Goal: Complete application form: Complete application form

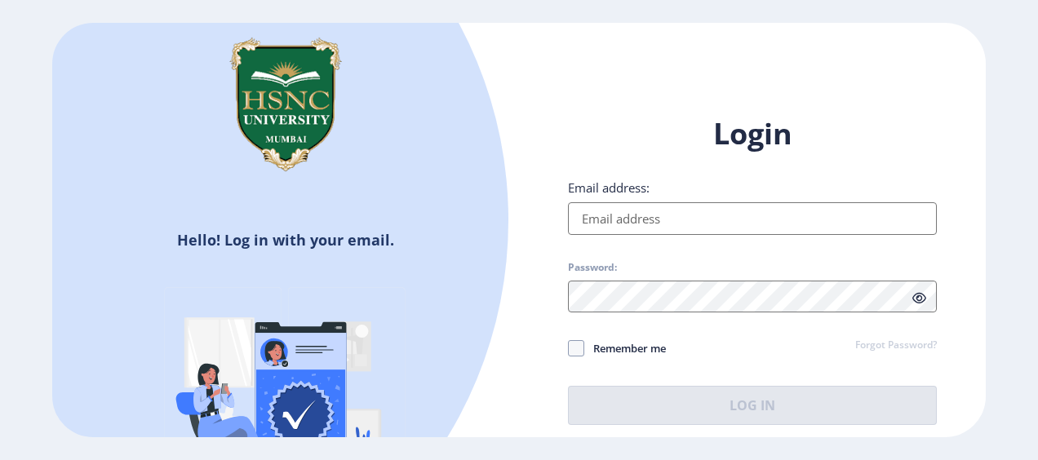
click at [772, 213] on input "Email address:" at bounding box center [752, 218] width 369 height 33
click at [727, 213] on input "Email address:" at bounding box center [752, 218] width 369 height 33
type input "2022230210090120@hsncu.edu.in"
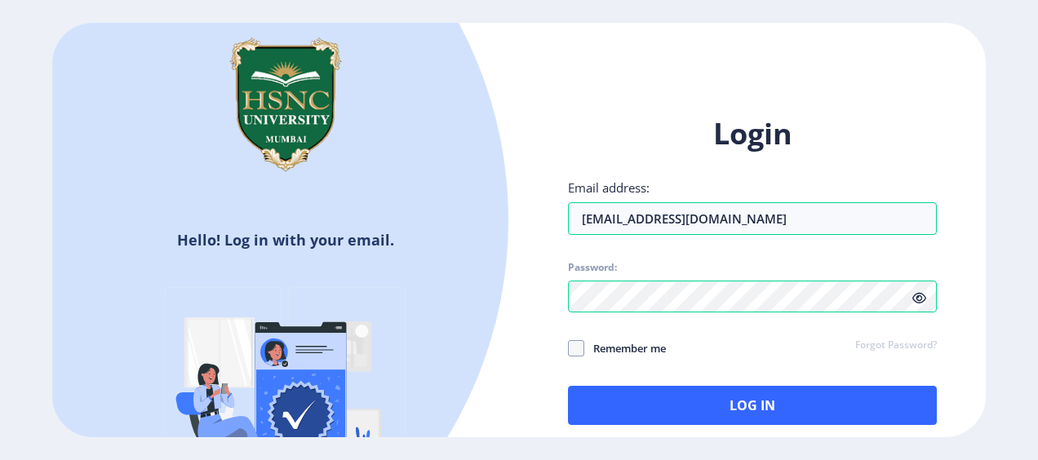
click at [647, 345] on span "Remember me" at bounding box center [626, 349] width 82 height 20
click at [569, 348] on input "Remember me" at bounding box center [568, 348] width 1 height 1
checkbox input "true"
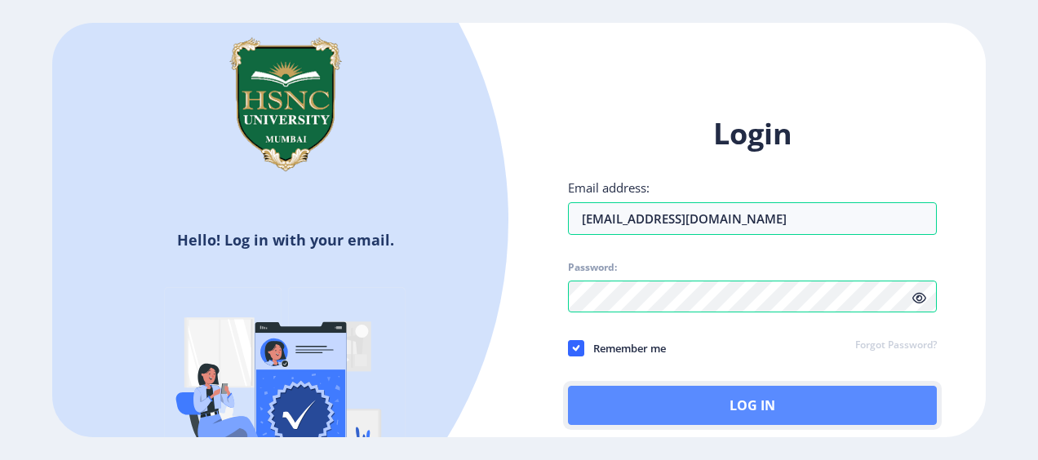
click at [813, 407] on button "Log In" at bounding box center [752, 405] width 369 height 39
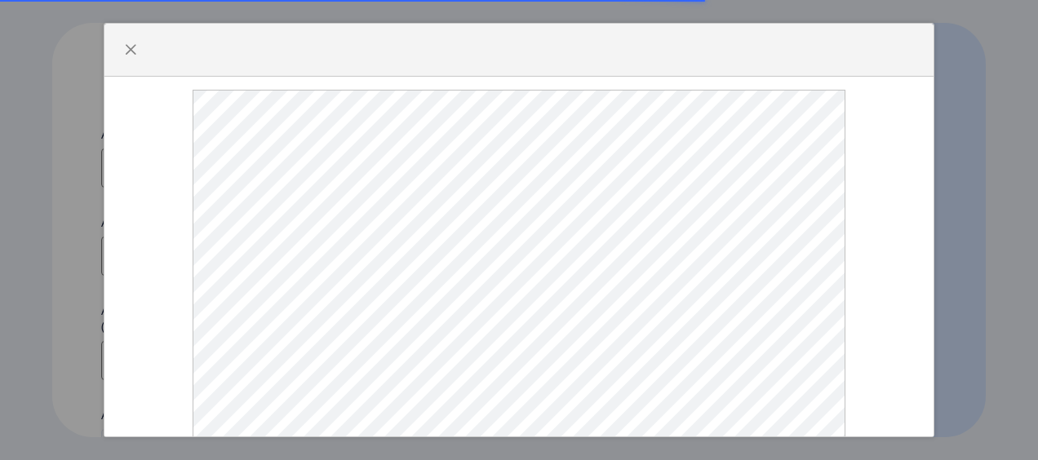
select select
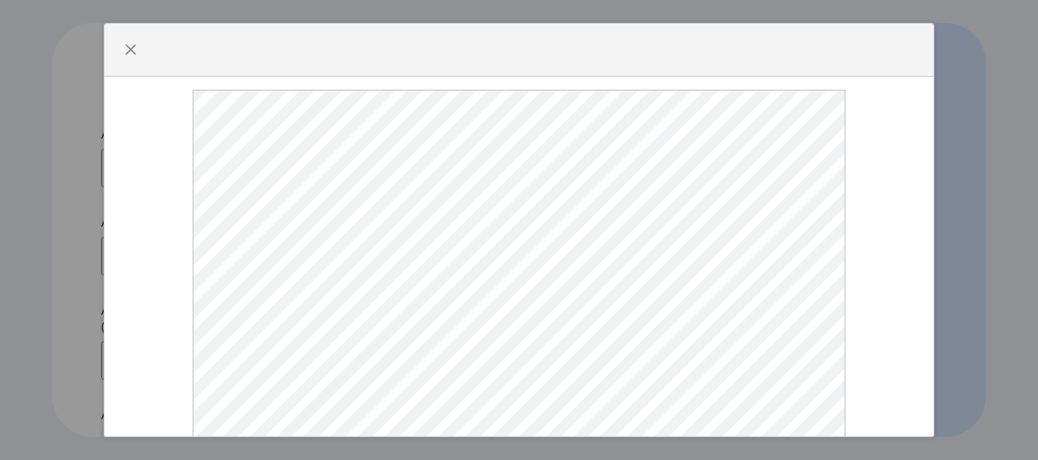
scroll to position [76, 0]
click at [136, 46] on span "button" at bounding box center [130, 49] width 13 height 13
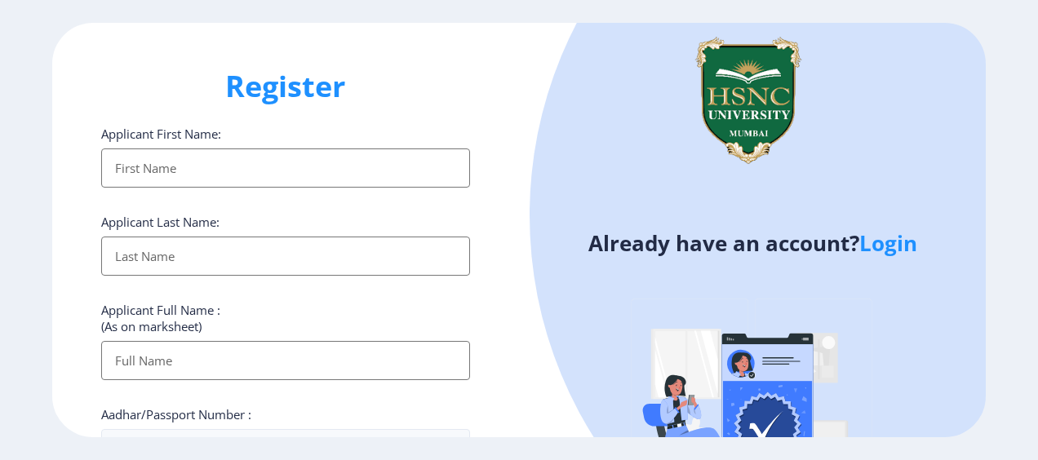
click at [271, 171] on input "Applicant First Name:" at bounding box center [285, 168] width 369 height 39
type input "[PERSON_NAME]"
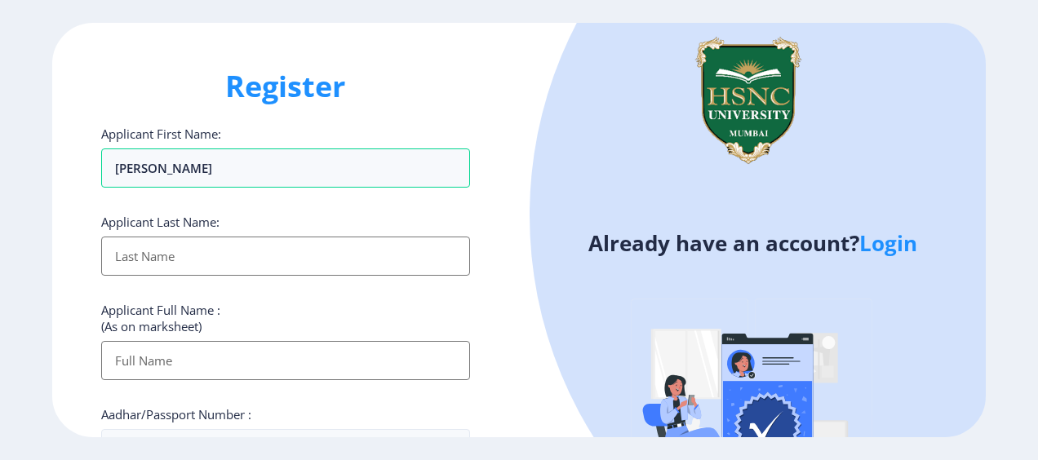
click at [114, 256] on input "Applicant First Name:" at bounding box center [285, 256] width 369 height 39
type input "TIWARI"
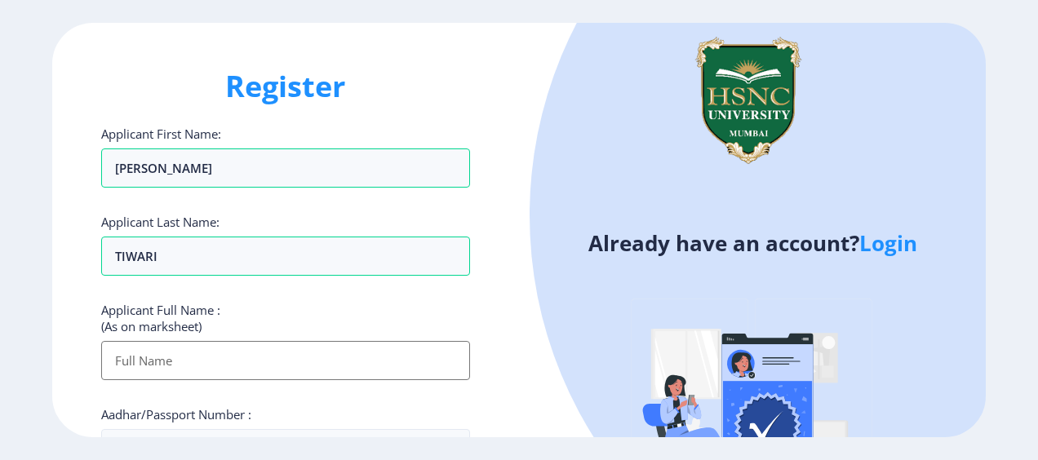
click at [87, 278] on div "Register Applicant First Name: [PERSON_NAME] Applicant Last Name: TIWARI Applic…" at bounding box center [285, 230] width 467 height 415
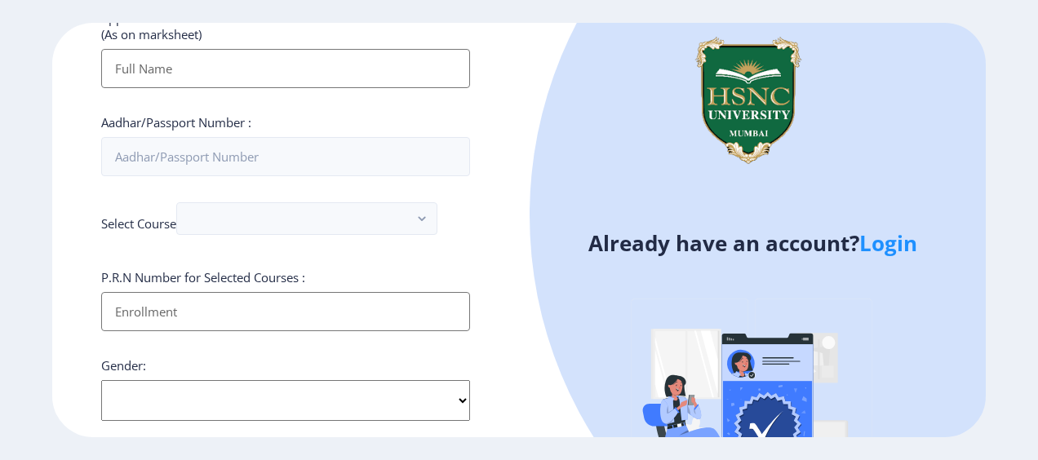
scroll to position [296, 0]
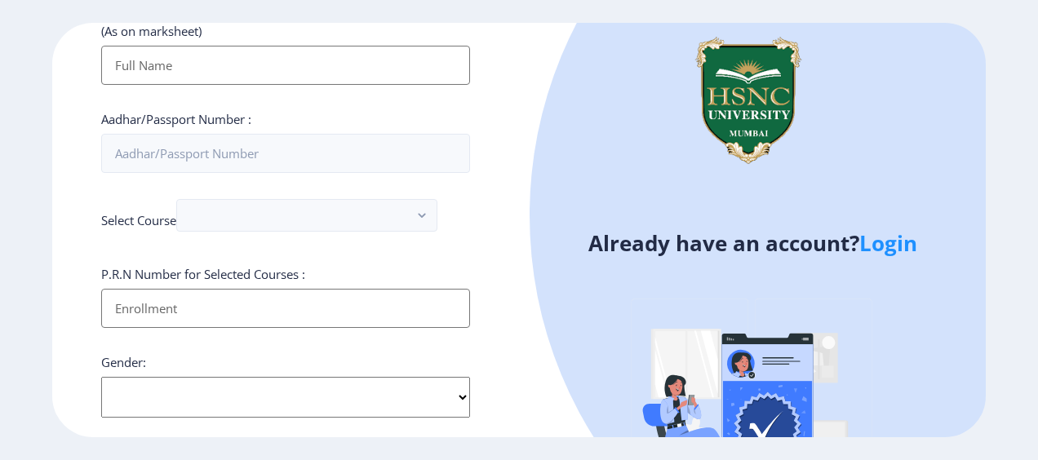
click at [193, 60] on input "Applicant First Name:" at bounding box center [285, 65] width 369 height 39
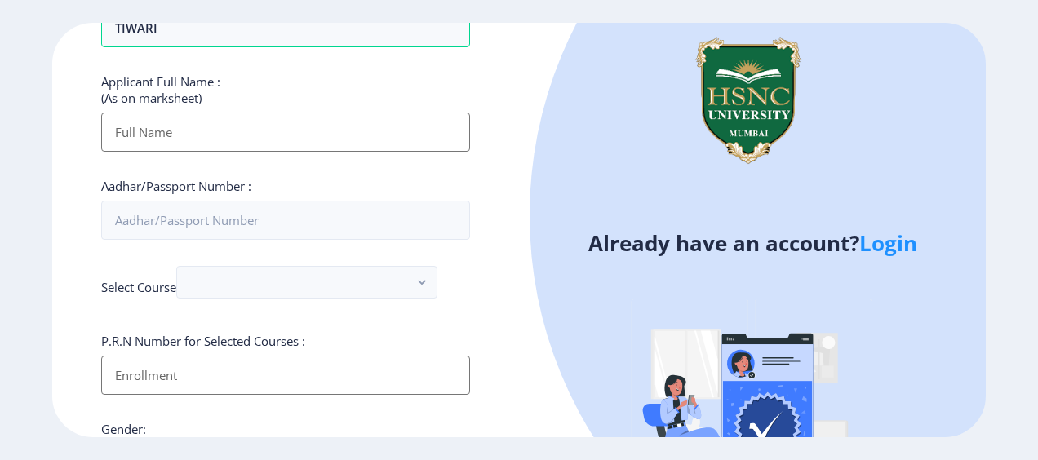
scroll to position [220, 0]
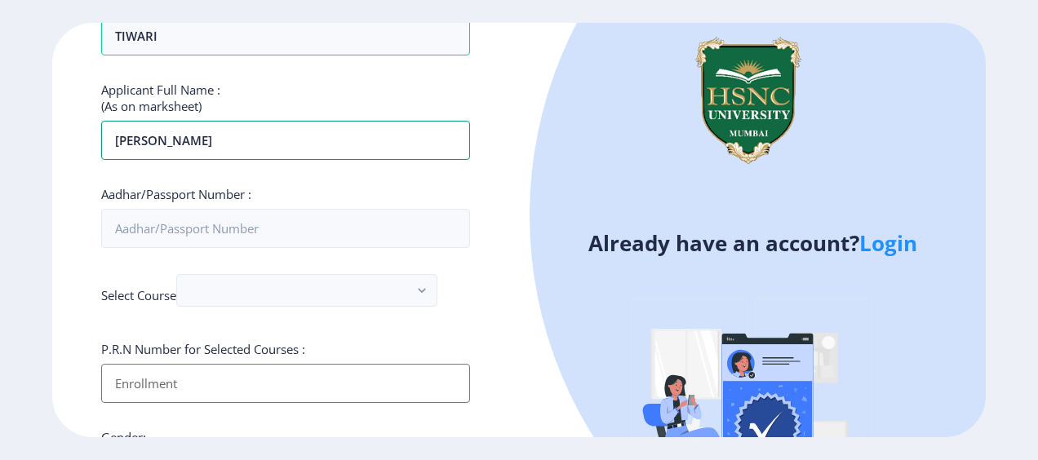
type input "[PERSON_NAME]"
click at [96, 219] on div "Register Applicant First Name: [PERSON_NAME] Applicant Last Name: TIWARI Applic…" at bounding box center [285, 230] width 467 height 415
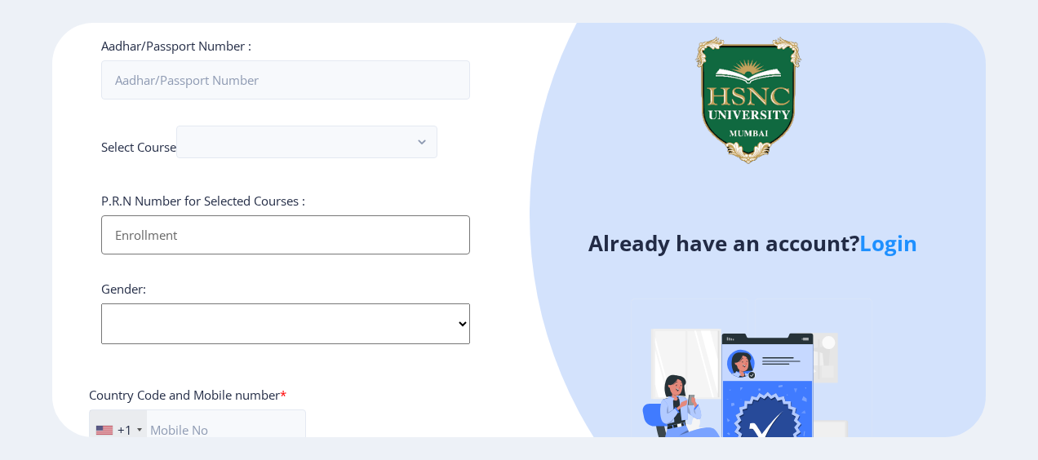
scroll to position [373, 0]
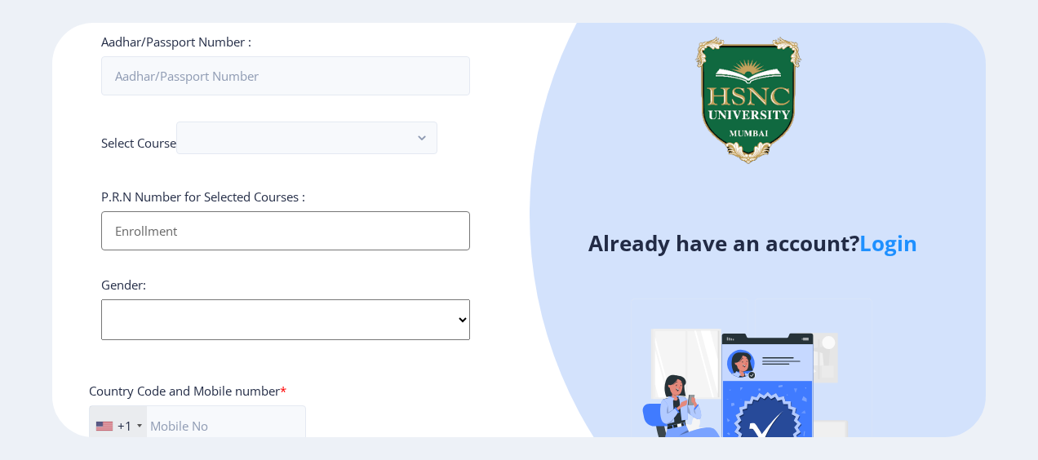
click at [227, 41] on label "Aadhar/Passport Number :" at bounding box center [176, 41] width 150 height 16
click at [227, 56] on input "Aadhar/Passport Number :" at bounding box center [285, 75] width 369 height 39
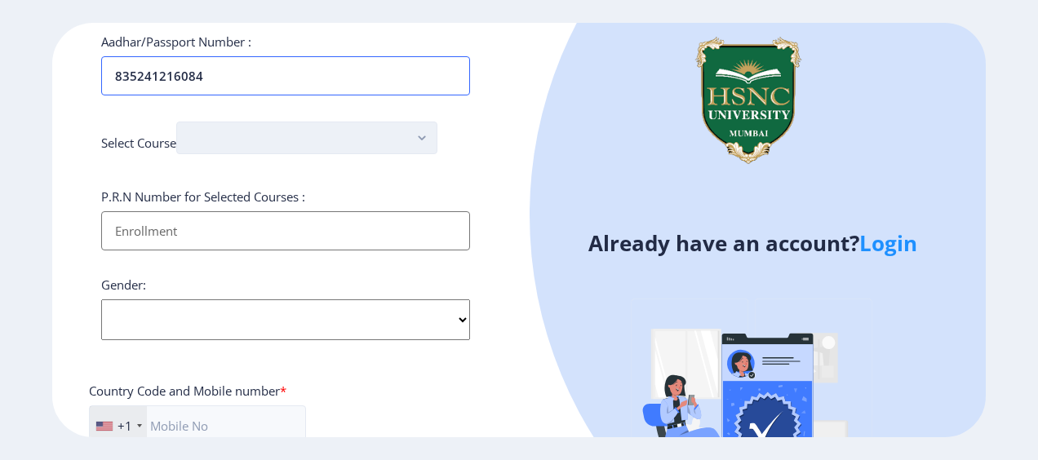
type input "835241216084"
click at [265, 138] on button "button" at bounding box center [306, 138] width 261 height 33
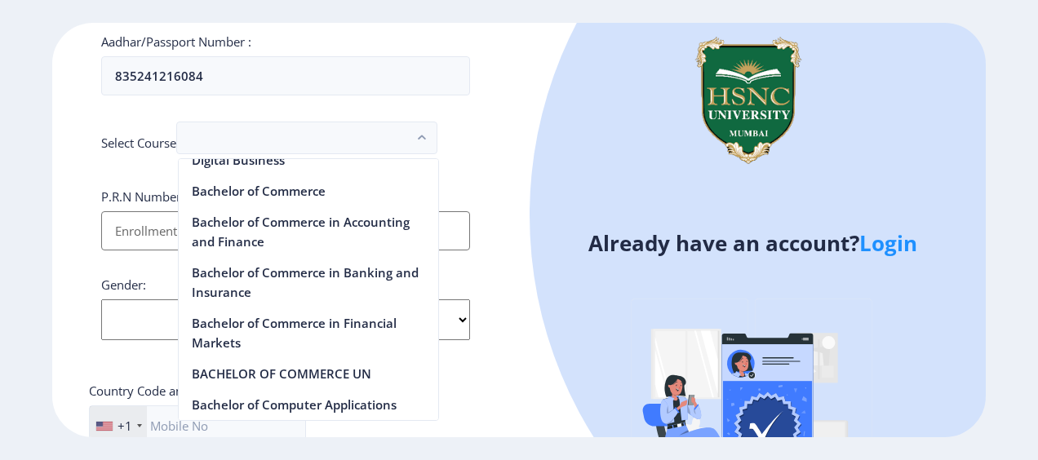
scroll to position [594, 0]
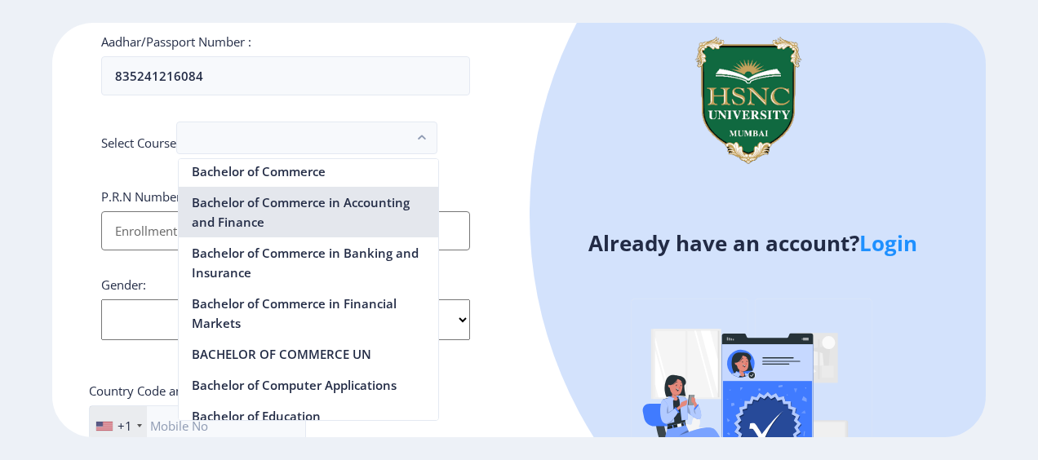
click at [312, 228] on nb-option "Bachelor of Commerce in Accounting and Finance" at bounding box center [309, 212] width 260 height 51
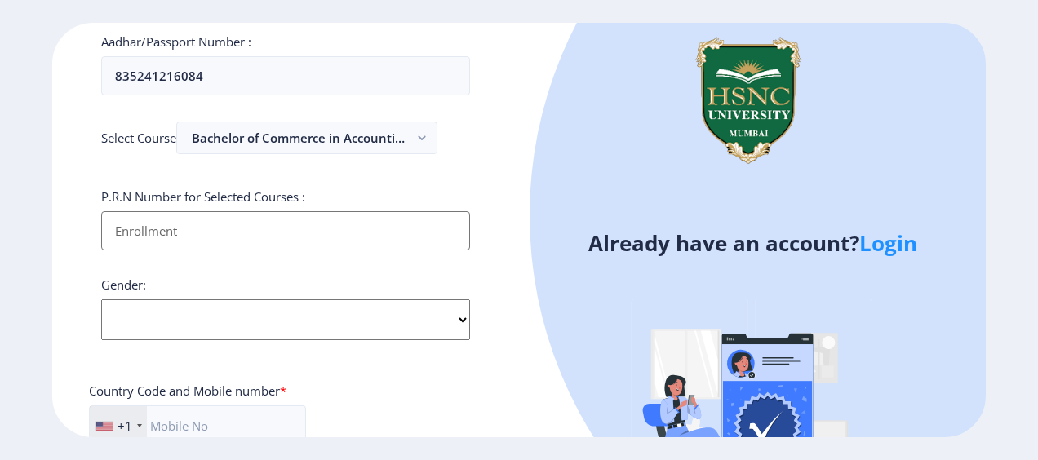
click at [312, 228] on input "Applicant First Name:" at bounding box center [285, 230] width 369 height 39
type input "2022230210090120"
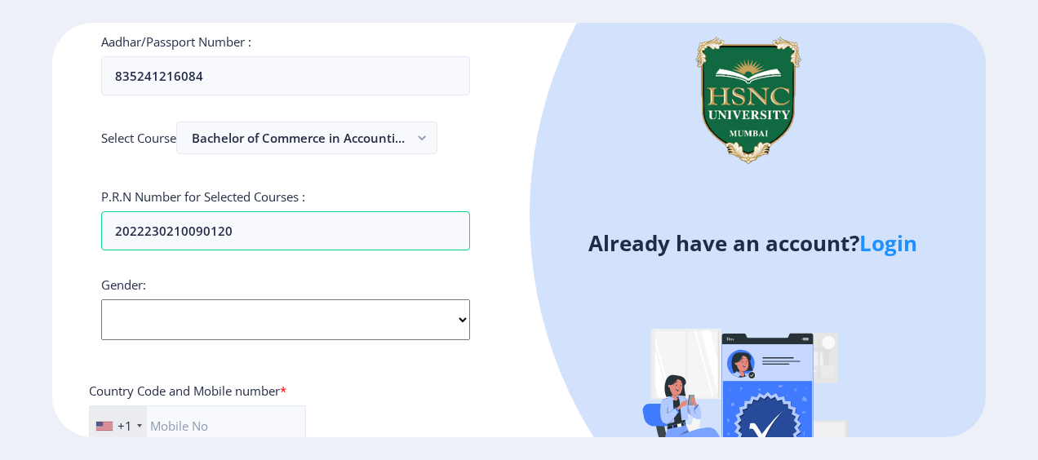
click at [337, 302] on select "Select Gender [DEMOGRAPHIC_DATA] [DEMOGRAPHIC_DATA] Other" at bounding box center [285, 320] width 369 height 41
select select "[DEMOGRAPHIC_DATA]"
click at [101, 300] on select "Select Gender [DEMOGRAPHIC_DATA] [DEMOGRAPHIC_DATA] Other" at bounding box center [285, 320] width 369 height 41
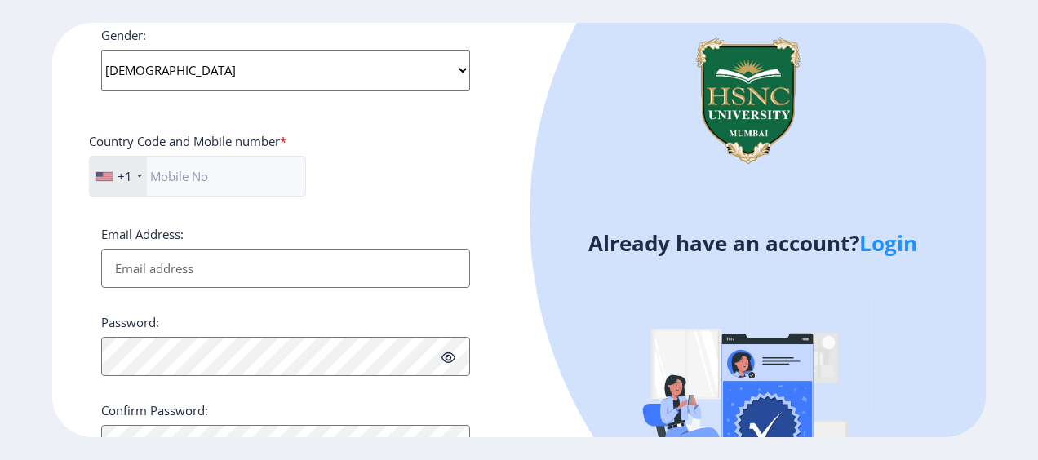
scroll to position [697, 0]
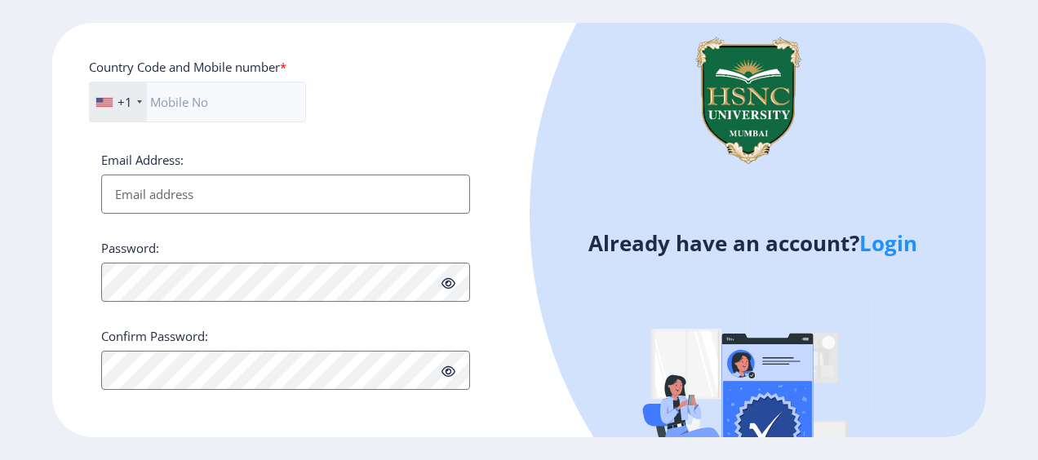
click at [127, 108] on div "+1" at bounding box center [118, 101] width 57 height 39
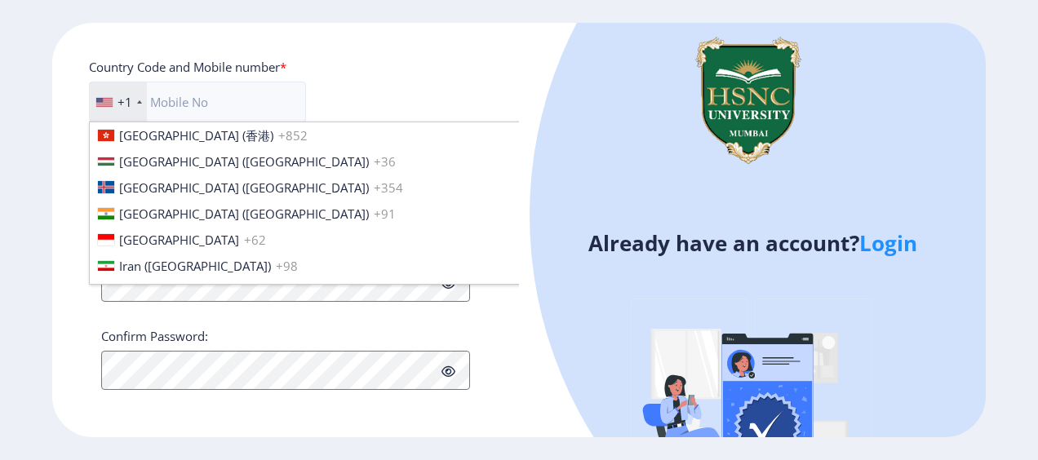
scroll to position [2494, 0]
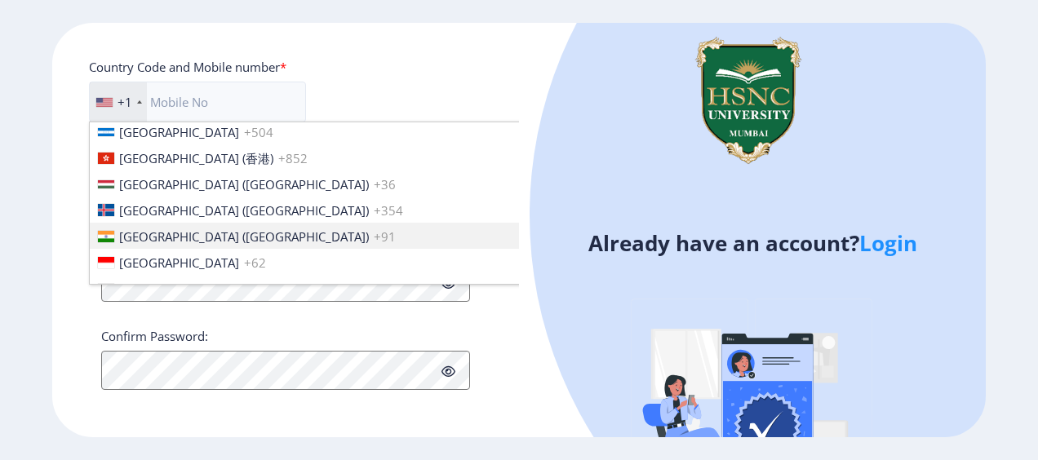
click at [374, 229] on span "+91" at bounding box center [385, 237] width 22 height 16
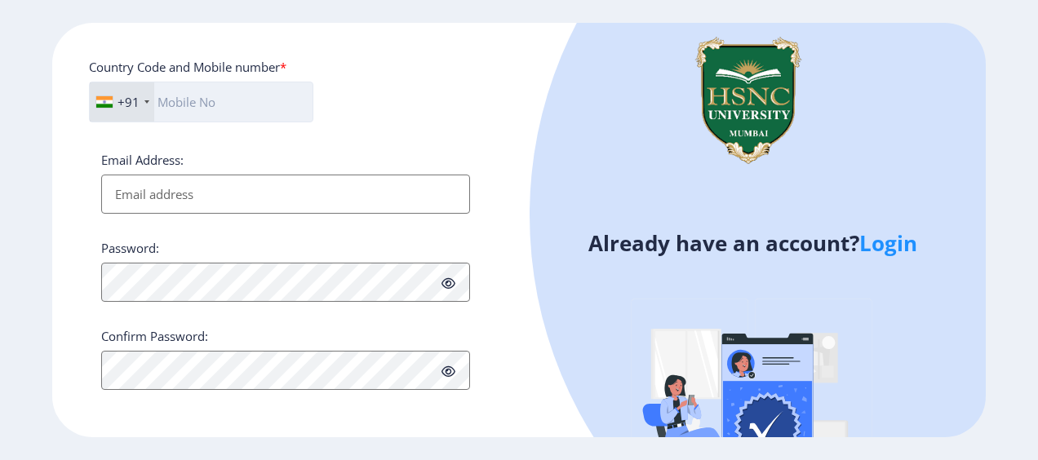
click at [238, 94] on input "text" at bounding box center [201, 102] width 225 height 41
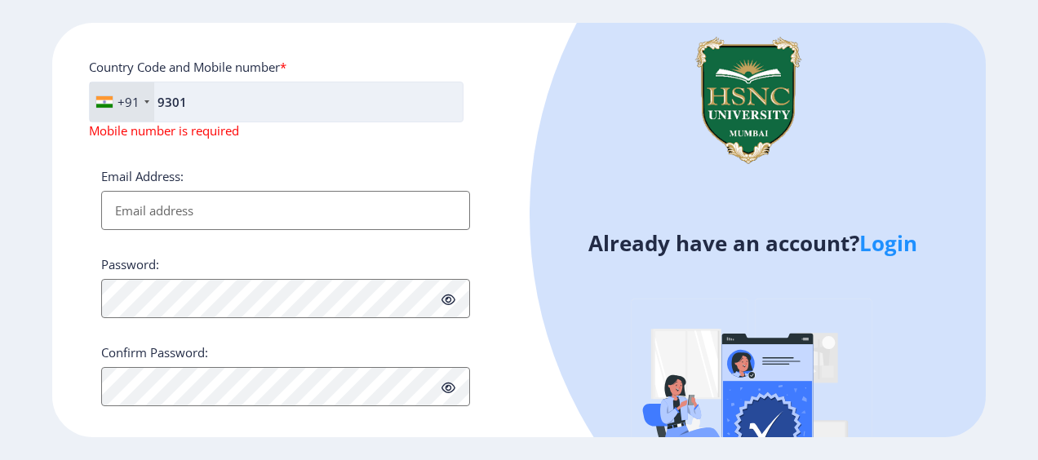
type input "9301648184"
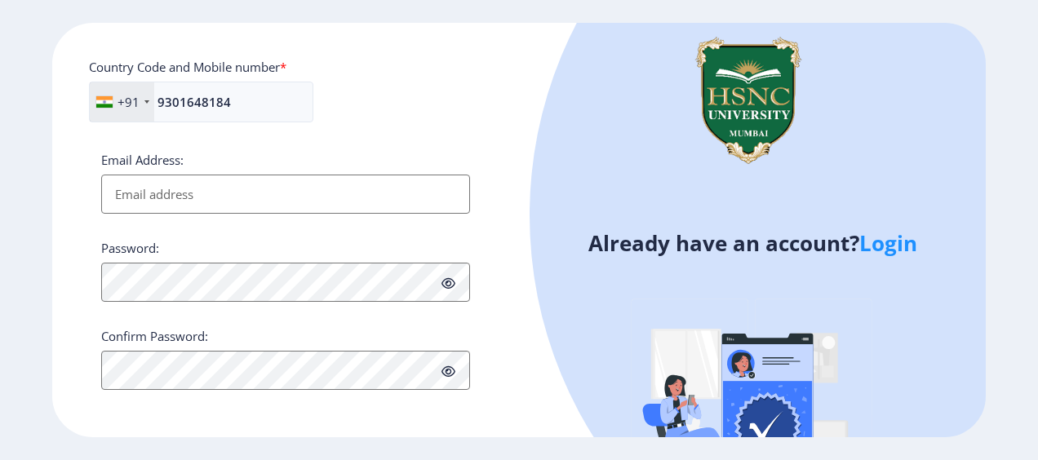
click at [198, 199] on input "Email Address:" at bounding box center [285, 194] width 369 height 39
type input "[EMAIL_ADDRESS][DOMAIN_NAME]"
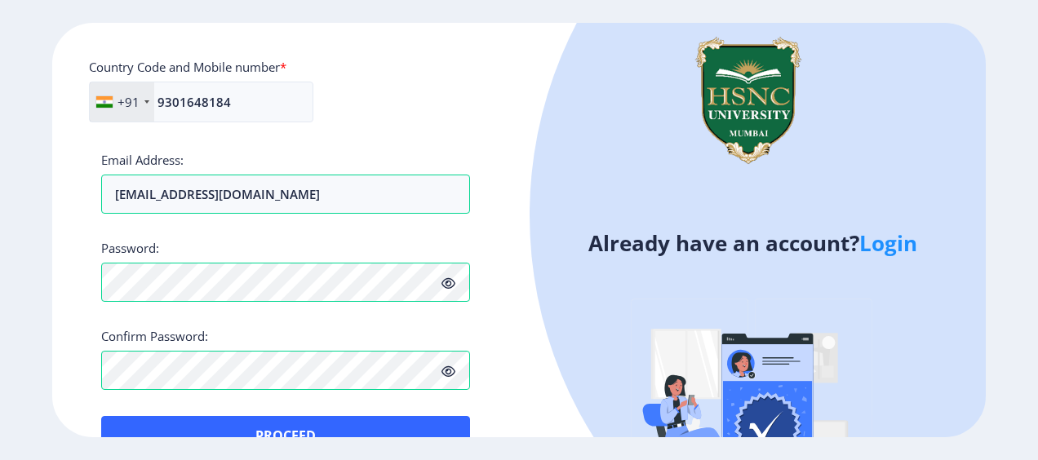
click at [452, 281] on icon at bounding box center [449, 284] width 14 height 12
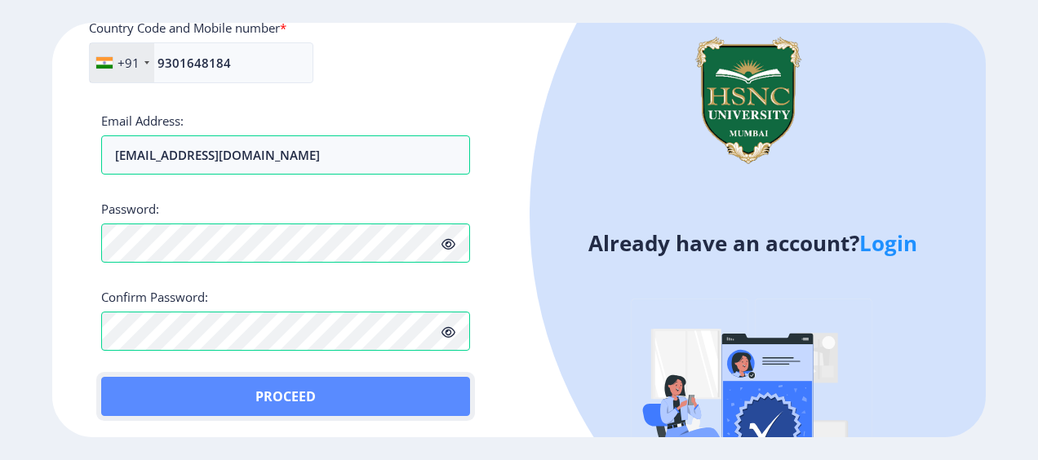
click at [375, 408] on button "Proceed" at bounding box center [285, 396] width 369 height 39
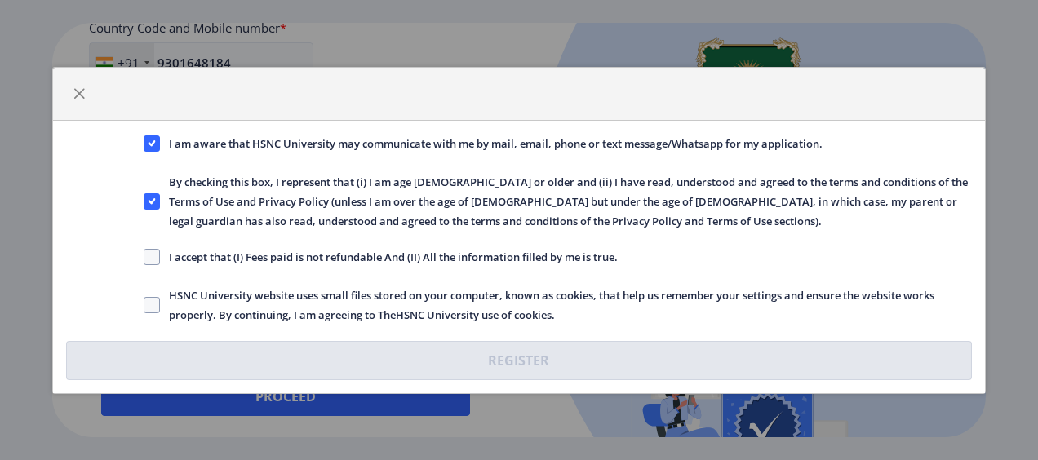
click at [458, 253] on span "I accept that (I) Fees paid is not refundable And (II) All the information fill…" at bounding box center [389, 257] width 458 height 20
click at [145, 256] on input "I accept that (I) Fees paid is not refundable And (II) All the information fill…" at bounding box center [144, 256] width 1 height 1
checkbox input "true"
click at [456, 282] on div "I am aware that HSNC University may communicate with me by mail, email, phone o…" at bounding box center [519, 257] width 933 height 273
click at [456, 302] on span "HSNC University website uses small files stored on your computer, known as cook…" at bounding box center [566, 305] width 813 height 39
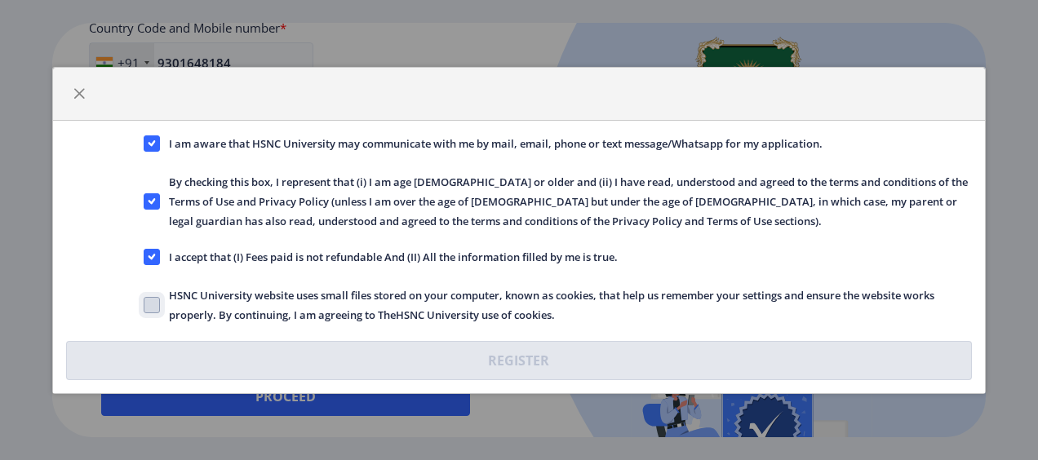
click at [145, 305] on input "HSNC University website uses small files stored on your computer, known as cook…" at bounding box center [144, 305] width 1 height 1
checkbox input "true"
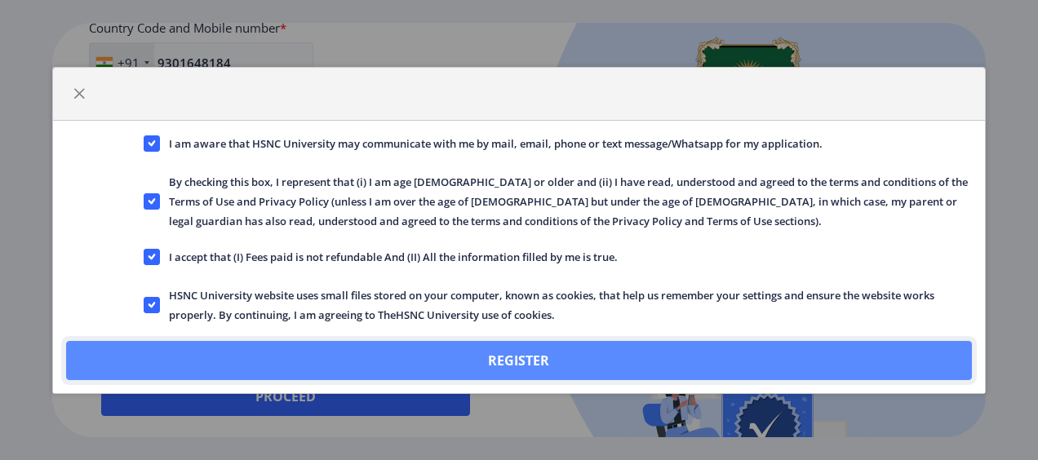
click at [498, 353] on button "Register" at bounding box center [519, 360] width 907 height 39
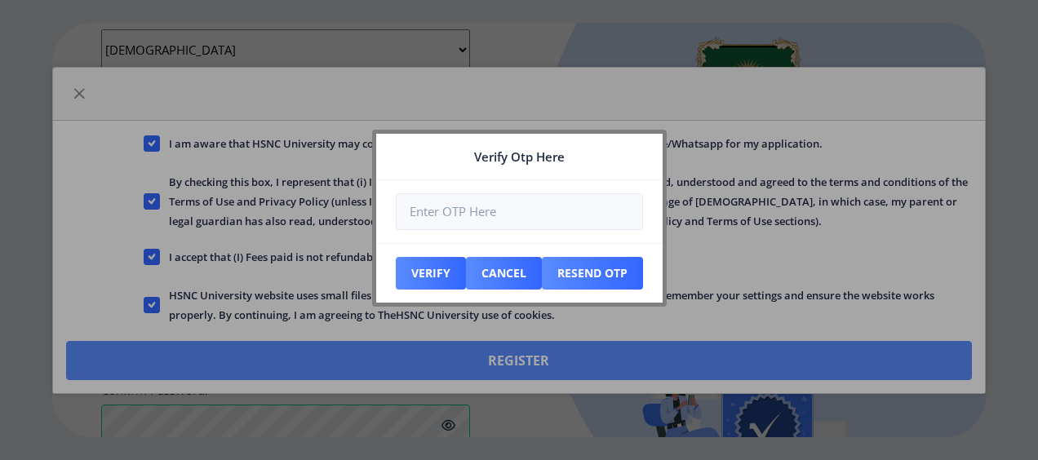
scroll to position [829, 0]
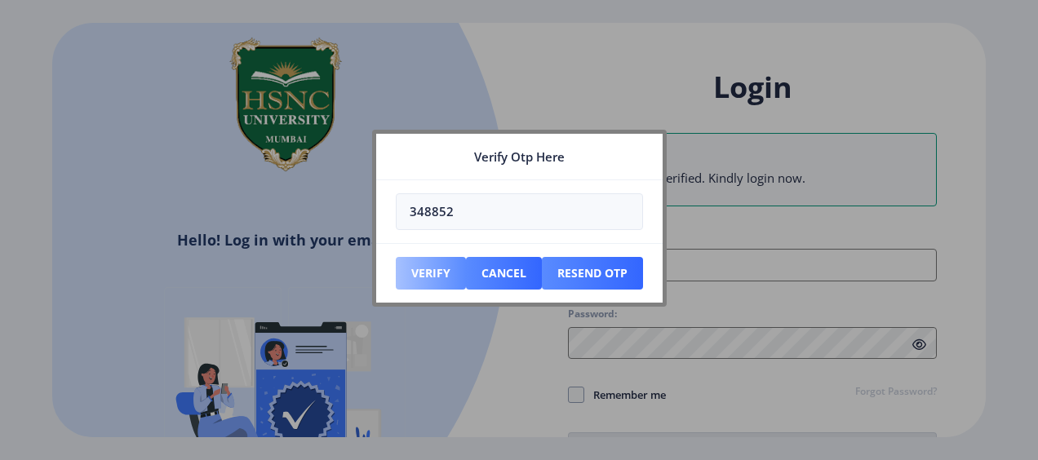
type input "348852"
click at [425, 263] on button "Verify" at bounding box center [431, 273] width 70 height 33
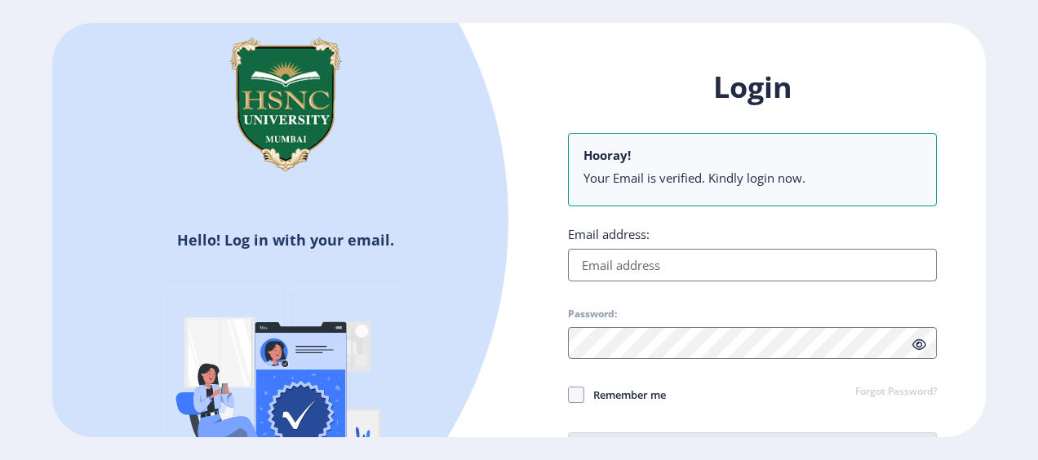
click at [640, 255] on input "Email address:" at bounding box center [752, 265] width 369 height 33
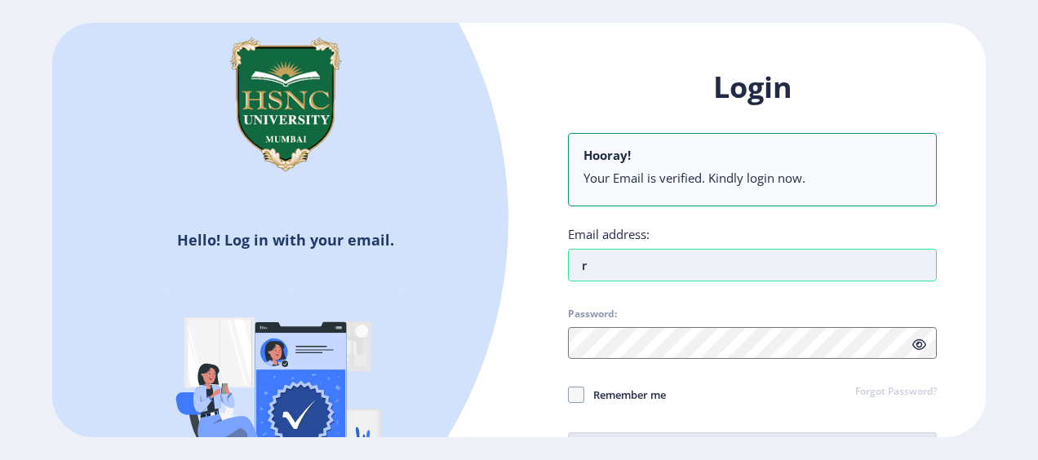
type input "[EMAIL_ADDRESS][DOMAIN_NAME]"
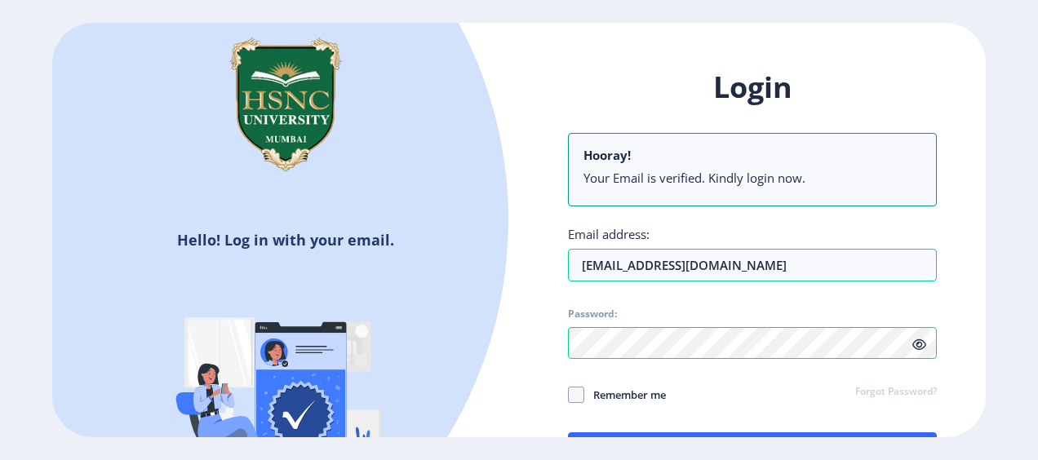
click at [616, 400] on span "Remember me" at bounding box center [626, 395] width 82 height 20
click at [569, 395] on input "Remember me" at bounding box center [568, 394] width 1 height 1
checkbox input "true"
click at [887, 439] on div "Hello! Log in with your email. Don't have an account? Register Login Hooray! Yo…" at bounding box center [519, 230] width 1038 height 460
click at [748, 433] on button "Log In" at bounding box center [752, 452] width 369 height 39
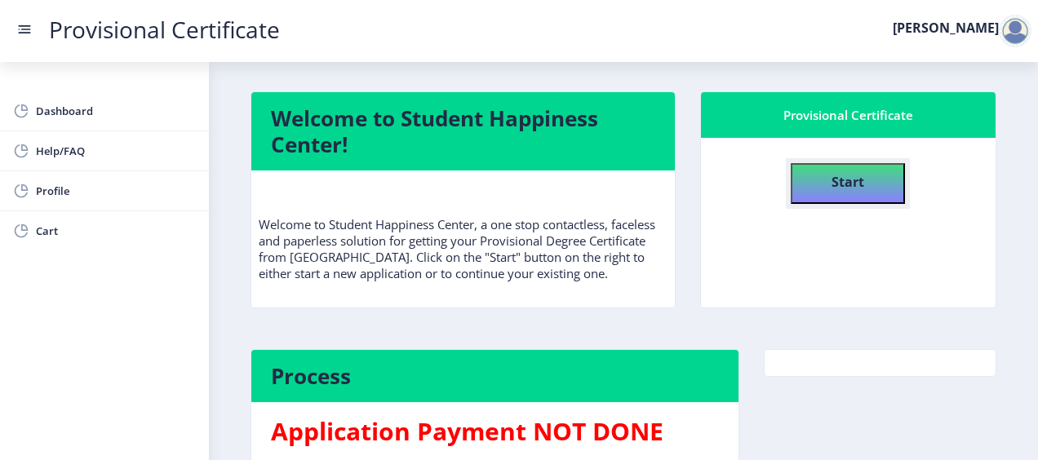
click at [874, 190] on button "Start" at bounding box center [848, 183] width 114 height 41
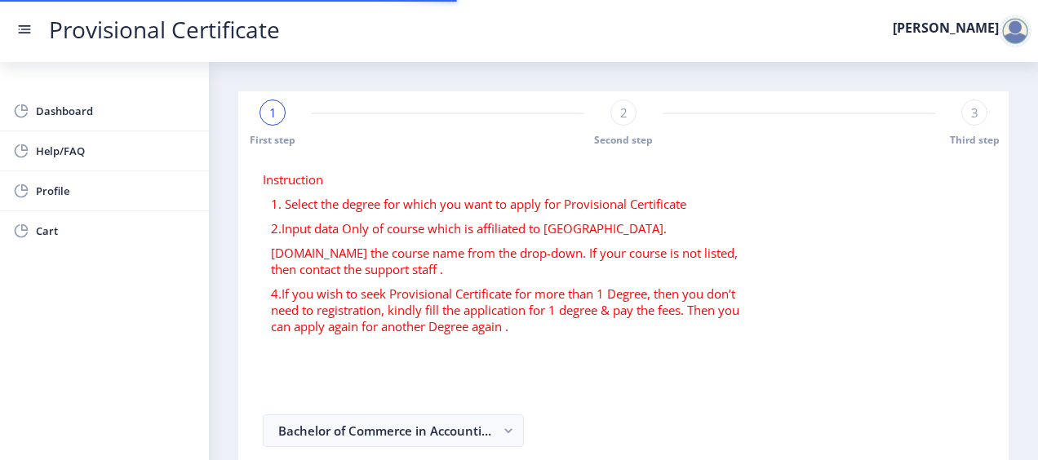
select select
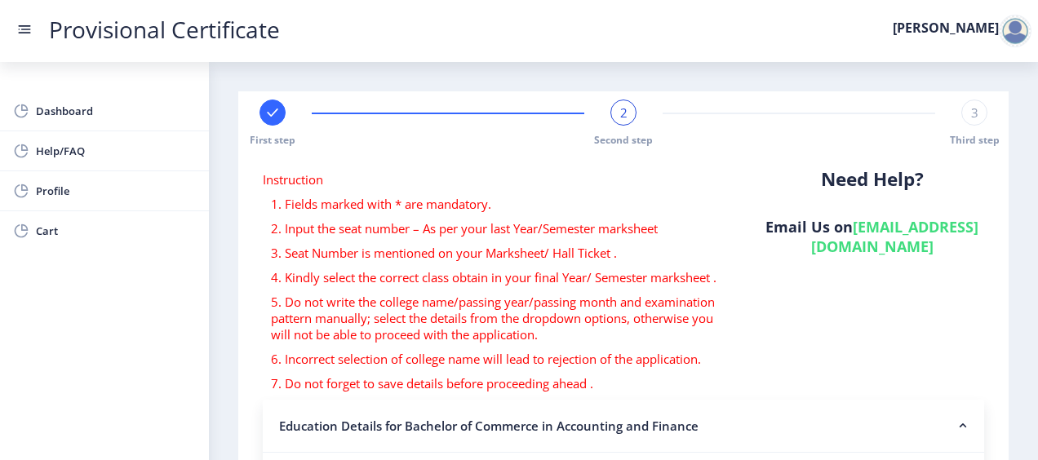
click at [1006, 39] on div at bounding box center [1015, 31] width 33 height 33
click at [967, 119] on span "Log out" at bounding box center [973, 119] width 104 height 20
